Goal: Navigation & Orientation: Find specific page/section

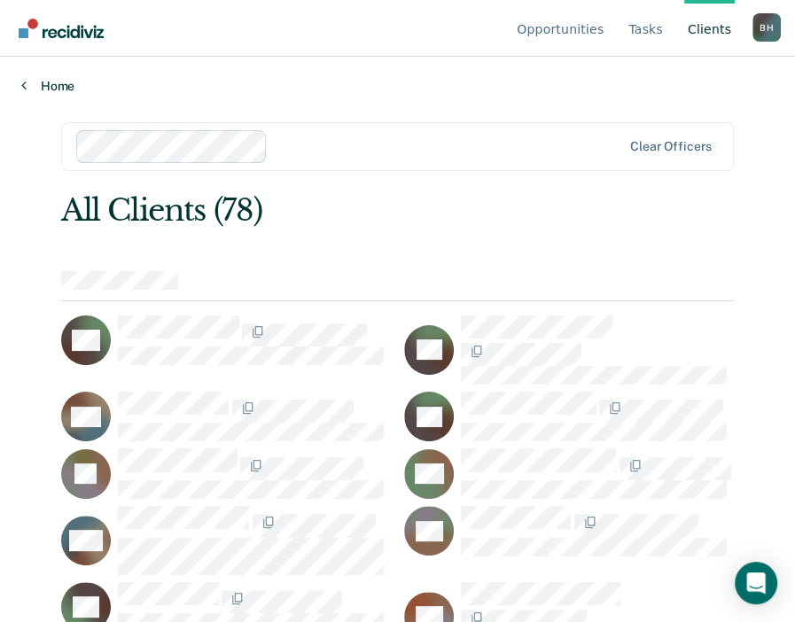
click at [72, 94] on link "Home" at bounding box center [397, 86] width 753 height 16
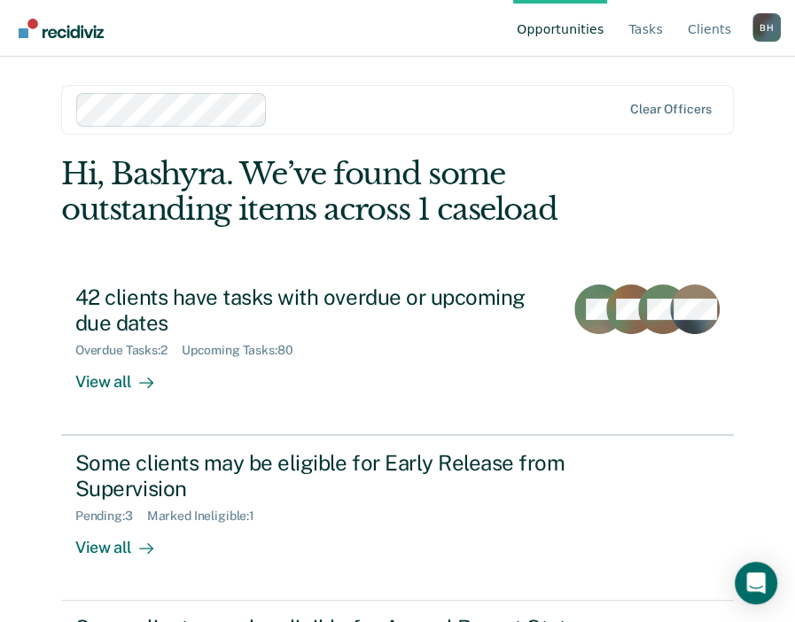
scroll to position [177, 0]
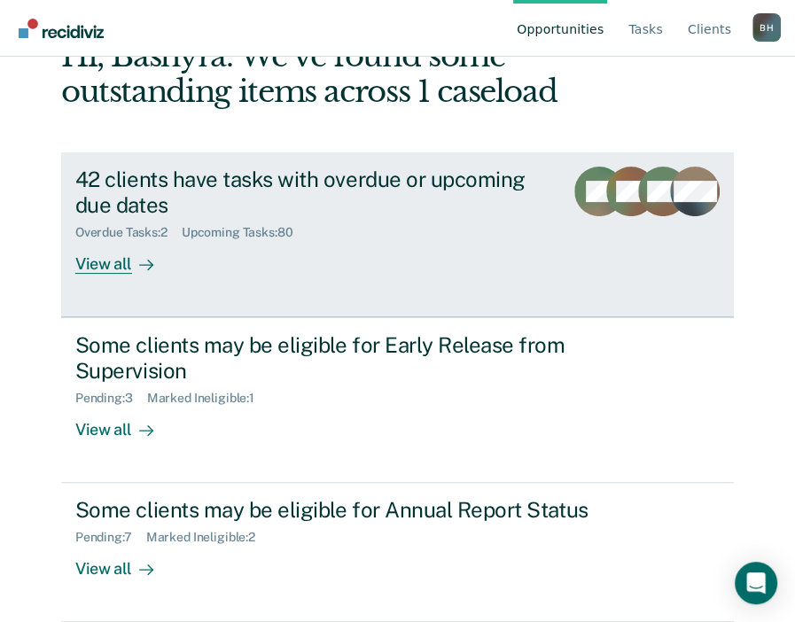
click at [93, 274] on div "View all" at bounding box center [124, 256] width 99 height 35
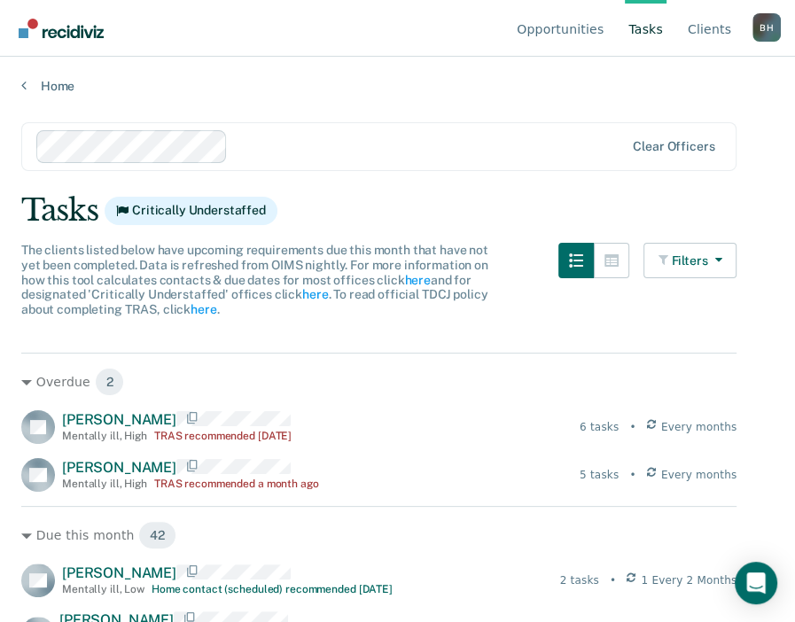
click at [43, 94] on div "Home" at bounding box center [397, 75] width 795 height 37
drag, startPoint x: 17, startPoint y: 136, endPoint x: 87, endPoint y: 113, distance: 73.7
click at [27, 130] on main "Clear officers Tasks Critically Understaffed The clients listed below have upco…" at bounding box center [397, 355] width 795 height 523
click at [88, 94] on link "Home" at bounding box center [397, 86] width 753 height 16
